Goal: Check status

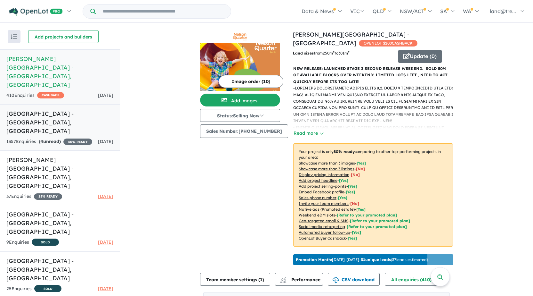
click at [67, 138] on div "1357 Enquir ies ( 4 unread) 40 % READY" at bounding box center [49, 142] width 86 height 8
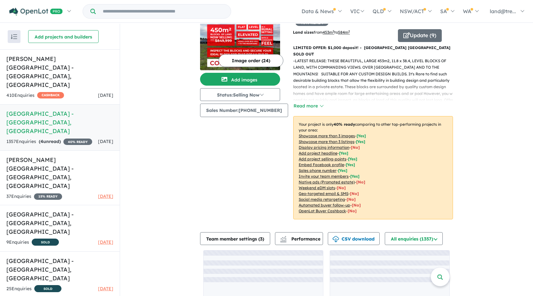
scroll to position [38, 0]
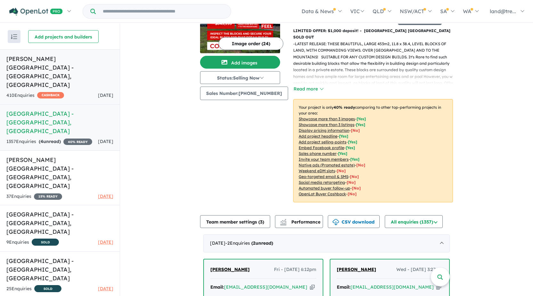
click at [70, 58] on h5 "[PERSON_NAME][GEOGRAPHIC_DATA] - [GEOGRAPHIC_DATA] , [GEOGRAPHIC_DATA]" at bounding box center [59, 71] width 107 height 35
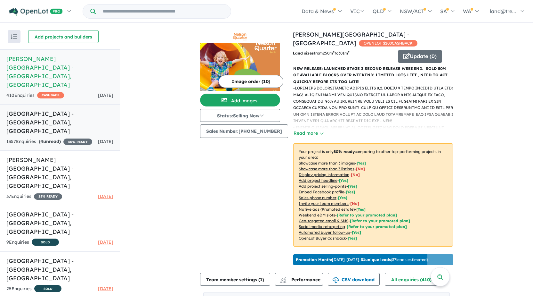
click at [75, 138] on div "1357 Enquir ies ( 4 unread) 40 % READY" at bounding box center [49, 142] width 86 height 8
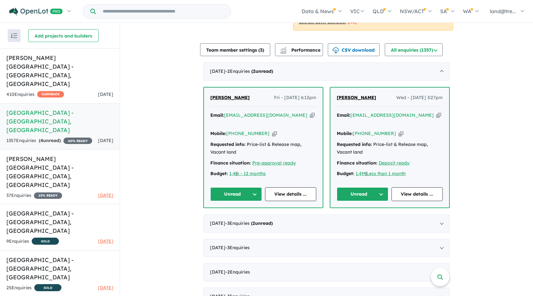
scroll to position [198, 0]
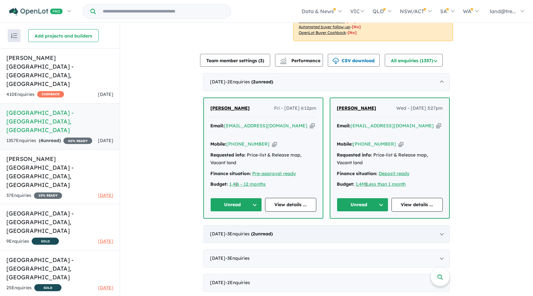
click at [265, 225] on div "[DATE] - 3 Enquir ies ( 2 unread)" at bounding box center [326, 234] width 247 height 18
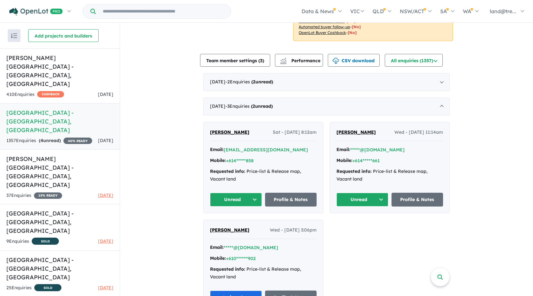
click at [232, 193] on button "Unread" at bounding box center [236, 200] width 52 height 14
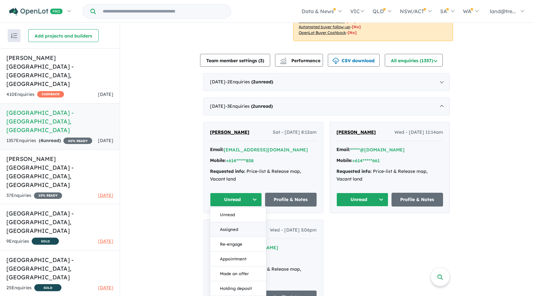
drag, startPoint x: 232, startPoint y: 213, endPoint x: 390, endPoint y: 180, distance: 161.9
click at [233, 222] on button "Assigned" at bounding box center [238, 229] width 56 height 15
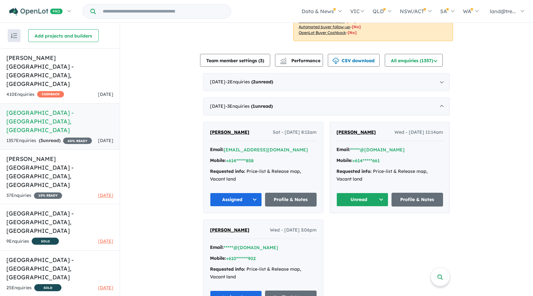
click at [358, 193] on button "Unread" at bounding box center [363, 200] width 52 height 14
drag, startPoint x: 359, startPoint y: 184, endPoint x: 358, endPoint y: 200, distance: 16.3
click at [359, 193] on button "Unread" at bounding box center [363, 200] width 52 height 14
click at [355, 222] on button "Assigned" at bounding box center [365, 229] width 56 height 15
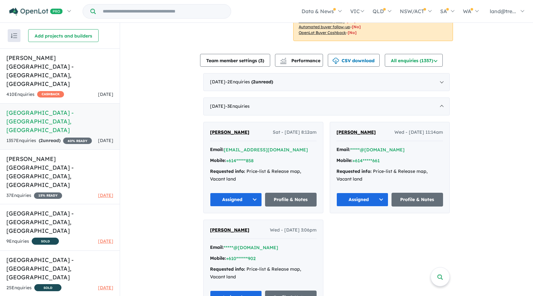
scroll to position [6, 0]
